Goal: Check status: Check status

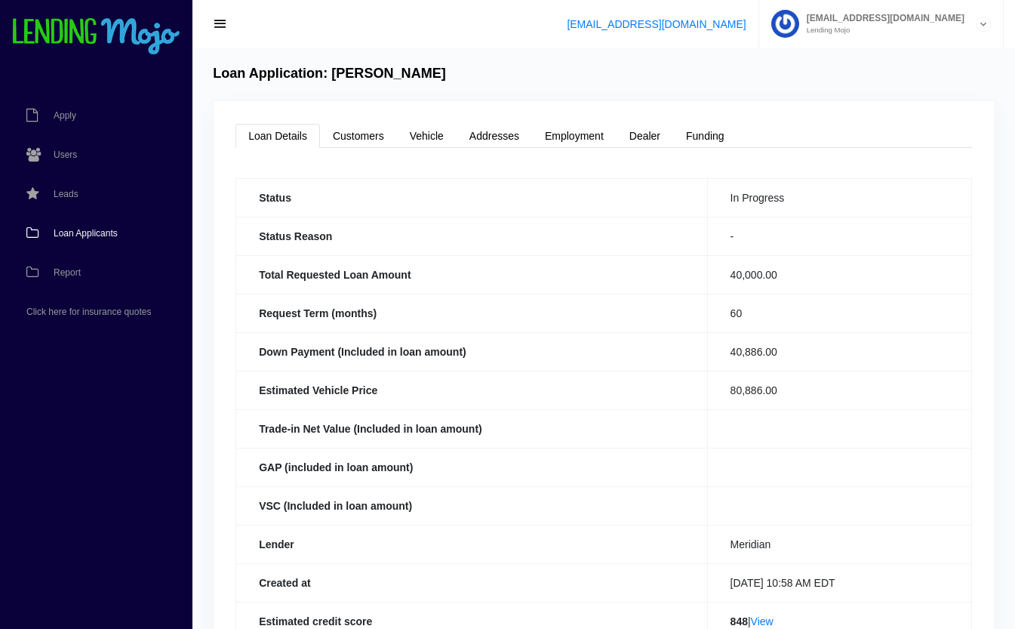
click at [72, 229] on span "Loan Applicants" at bounding box center [86, 233] width 64 height 9
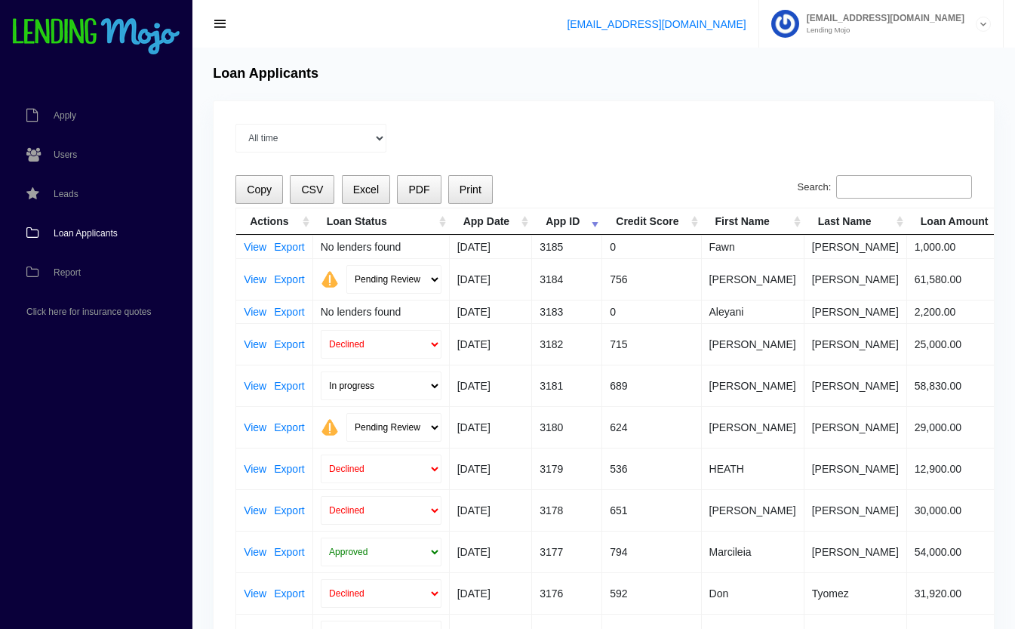
click at [868, 188] on input "Search:" at bounding box center [904, 187] width 136 height 24
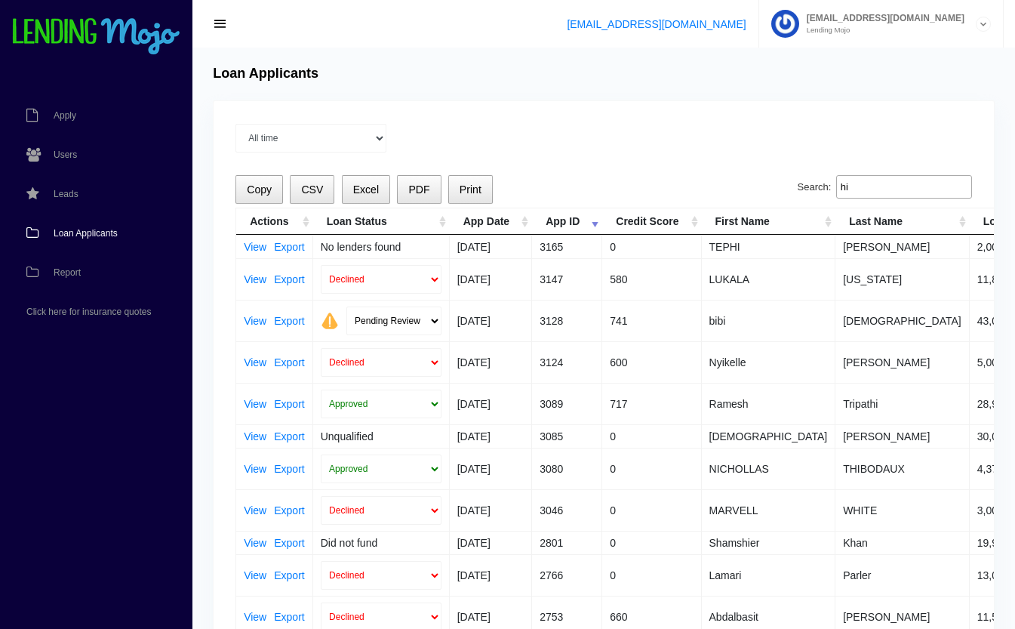
type input "h"
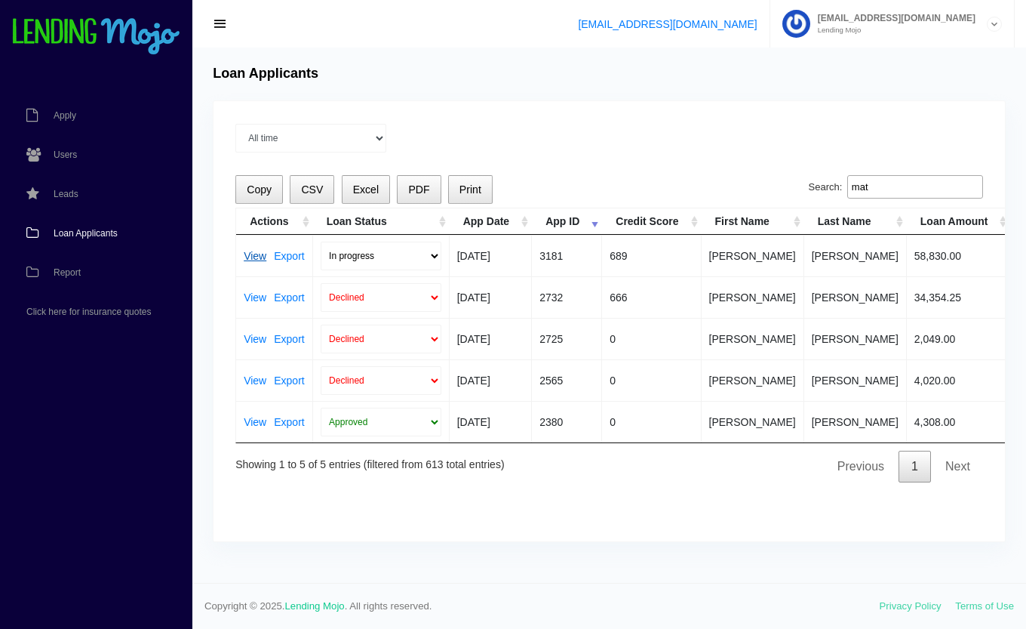
type input "mat"
click at [258, 252] on link "View" at bounding box center [255, 256] width 23 height 11
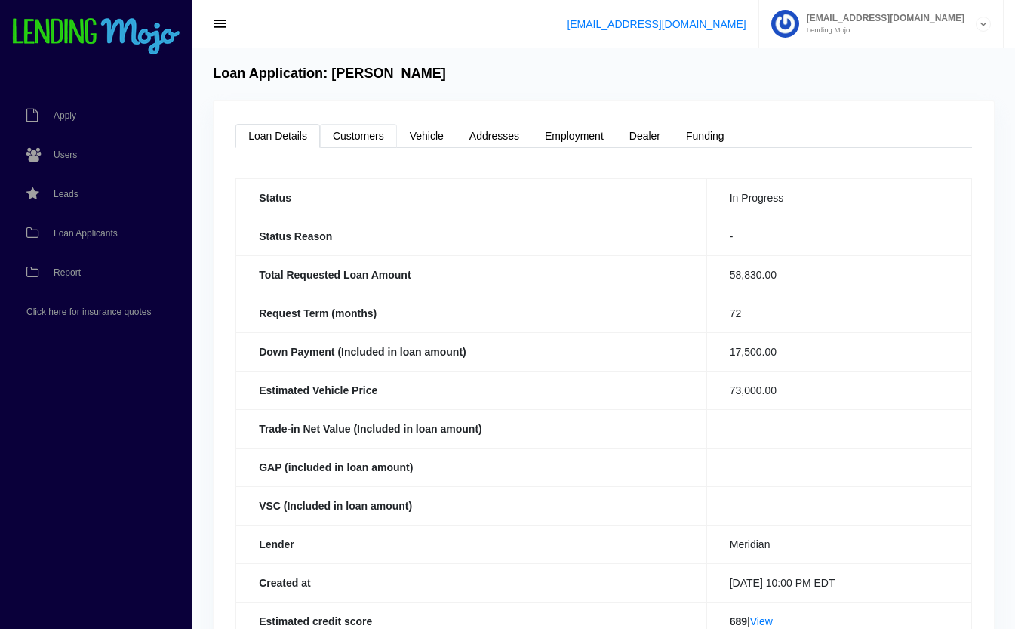
click at [347, 131] on link "Customers" at bounding box center [358, 136] width 77 height 24
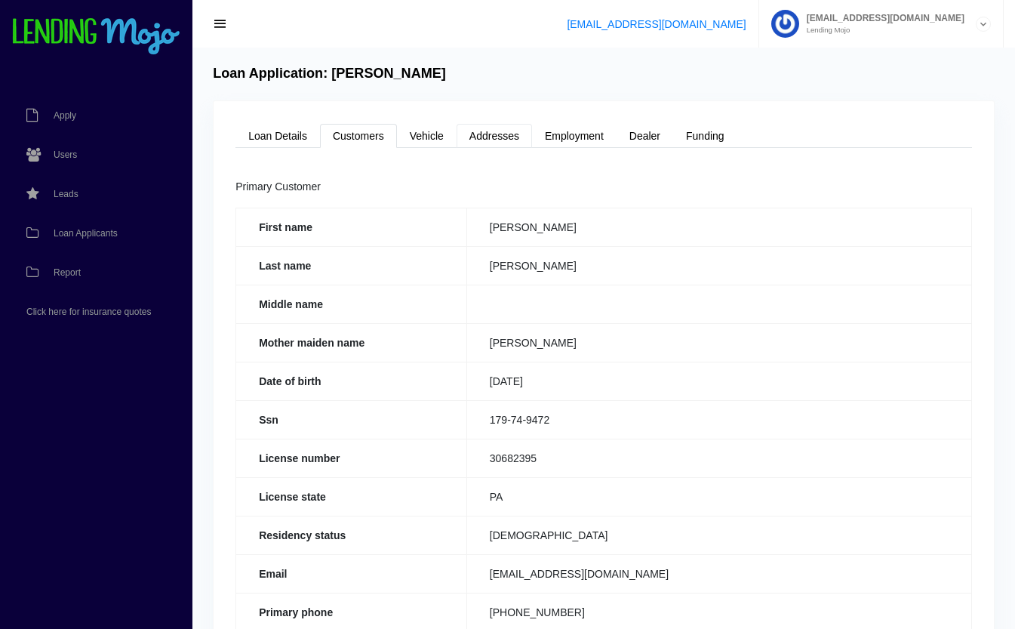
click at [506, 134] on link "Addresses" at bounding box center [494, 136] width 75 height 24
